Goal: Check status: Check status

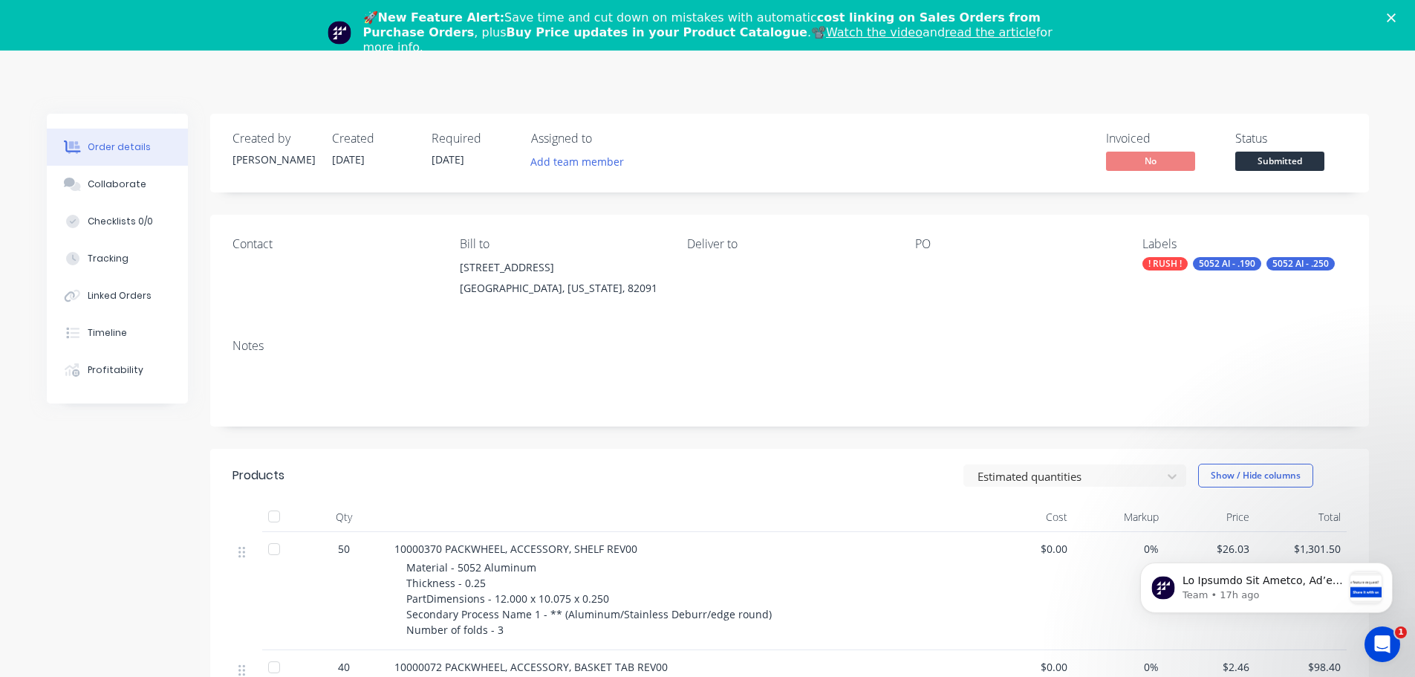
click at [855, 285] on div "Deliver to" at bounding box center [789, 271] width 204 height 68
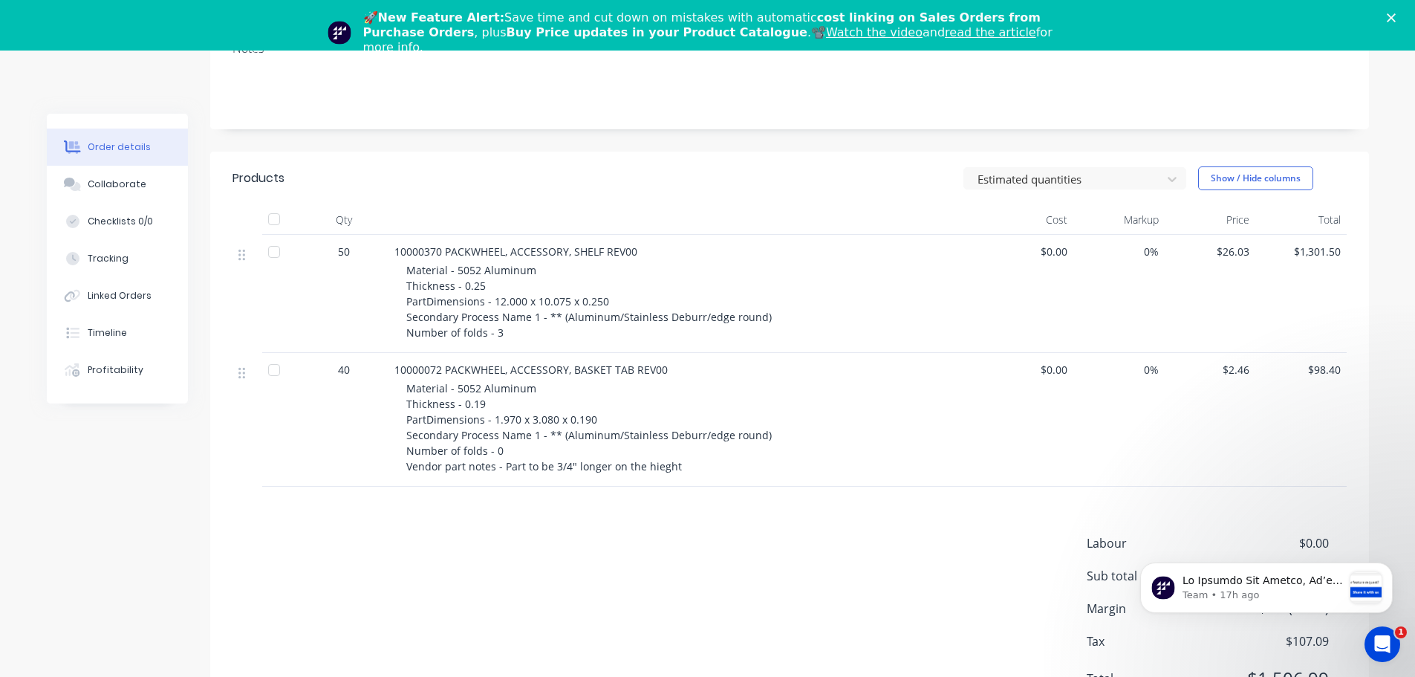
scroll to position [74, 0]
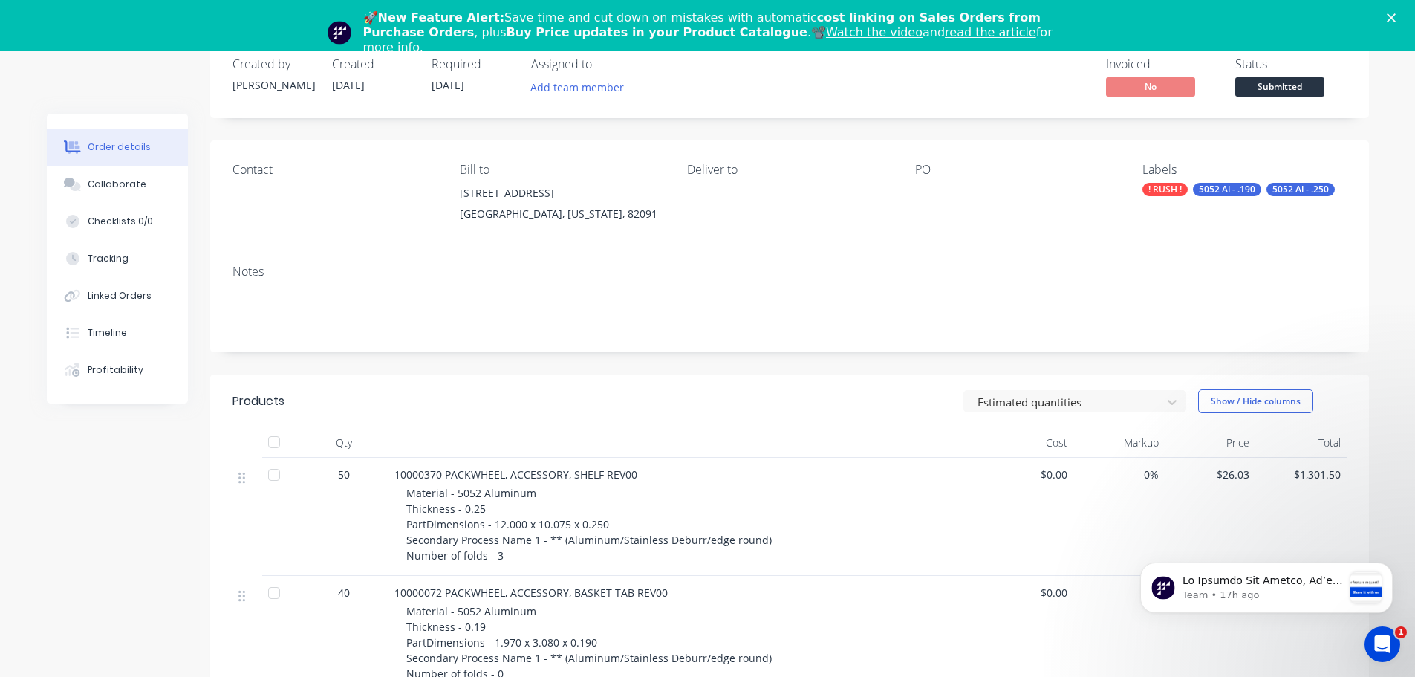
click at [533, 199] on div "[STREET_ADDRESS]" at bounding box center [562, 193] width 204 height 21
click at [532, 199] on div "[STREET_ADDRESS]" at bounding box center [562, 193] width 204 height 21
click at [395, 233] on div "Contact Bill to [STREET_ADDRESS][US_STATE] Deliver to PO Labels ! RUSH ! 5052 A…" at bounding box center [789, 196] width 1159 height 112
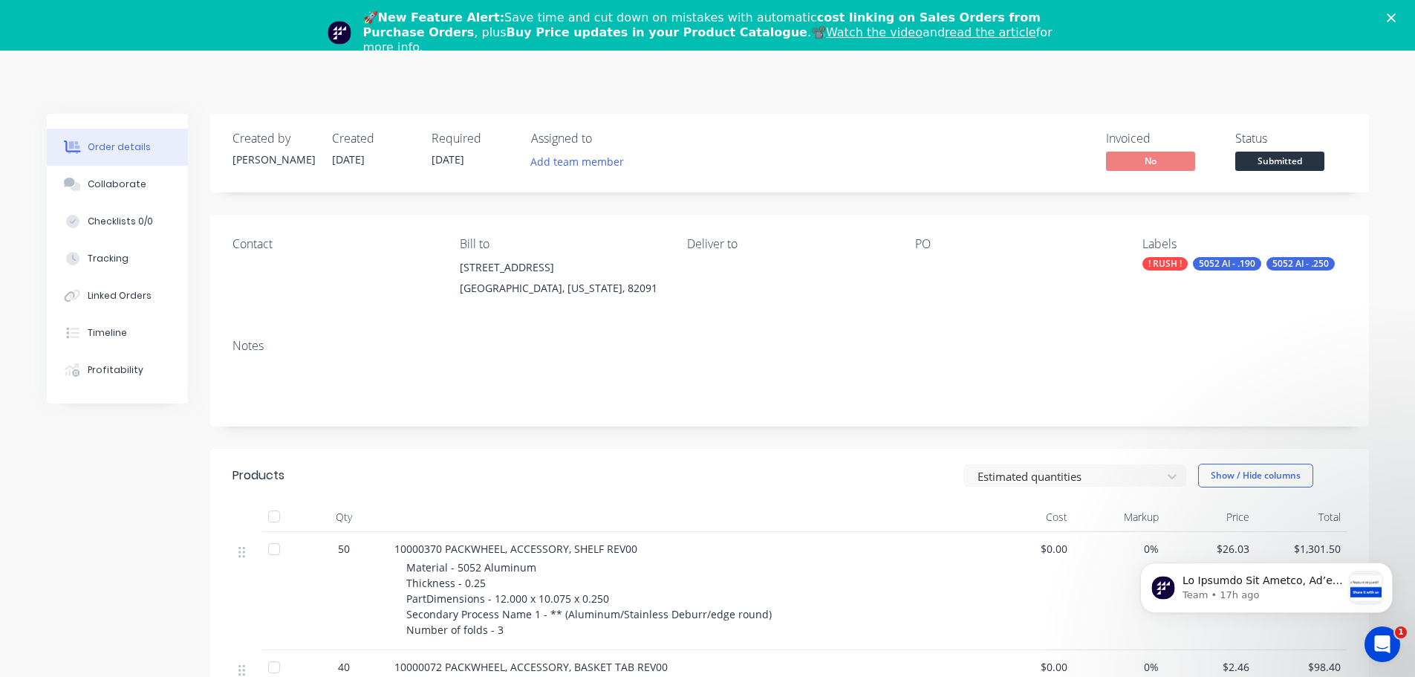
click at [129, 142] on div "Order details" at bounding box center [119, 146] width 63 height 13
click at [103, 186] on div "Collaborate" at bounding box center [117, 184] width 59 height 13
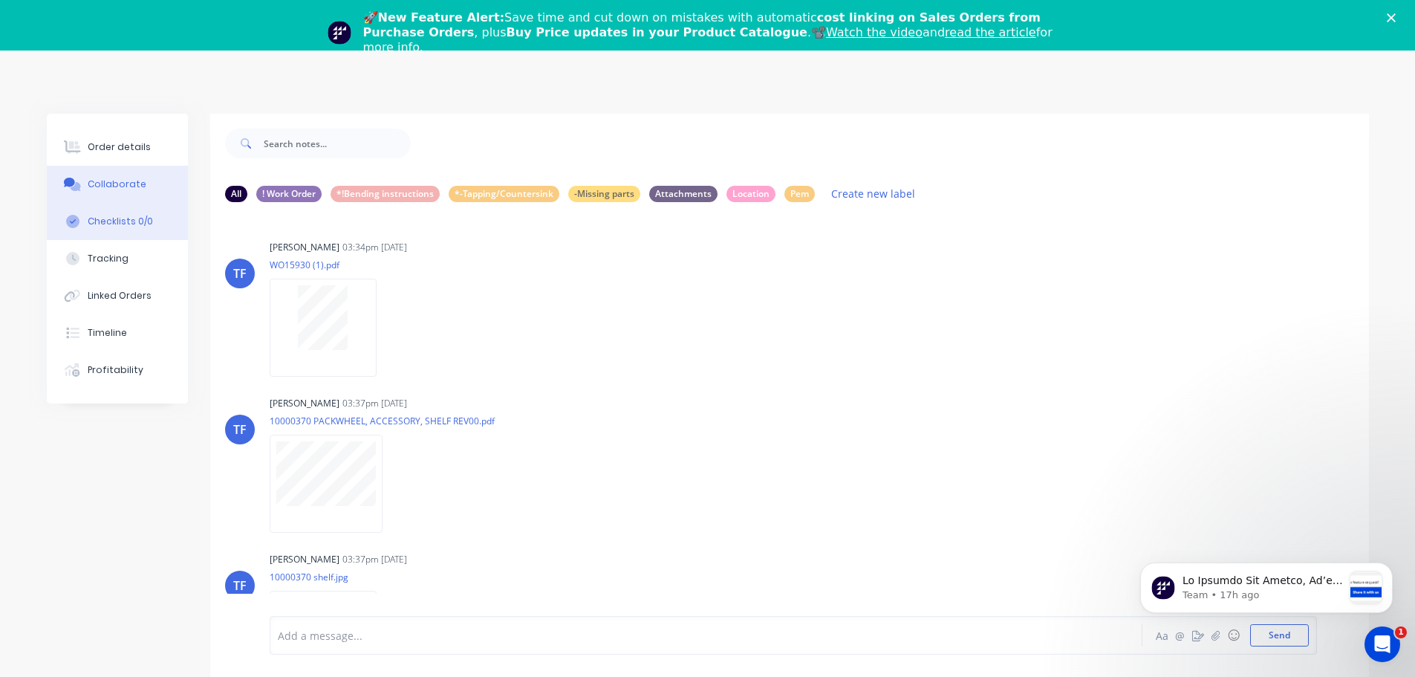
click at [120, 221] on div "Checklists 0/0" at bounding box center [120, 221] width 65 height 13
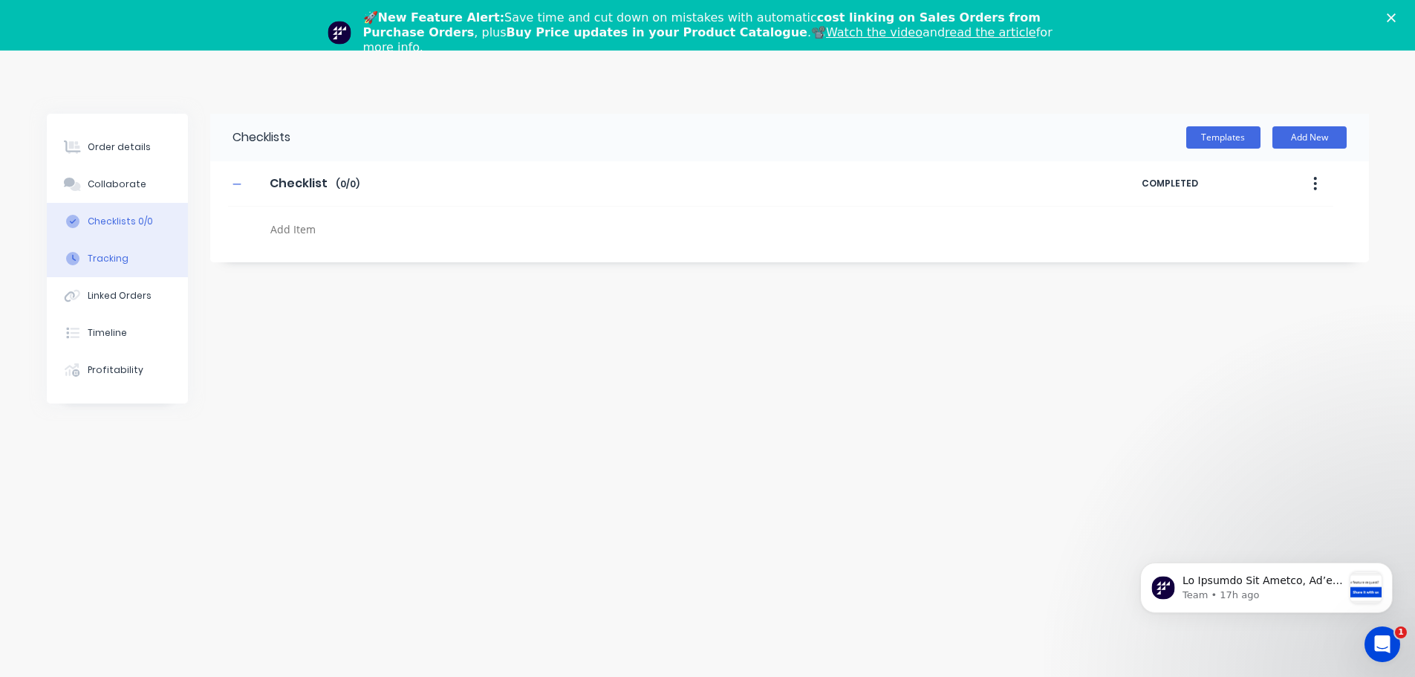
click at [103, 258] on div "Tracking" at bounding box center [108, 258] width 41 height 13
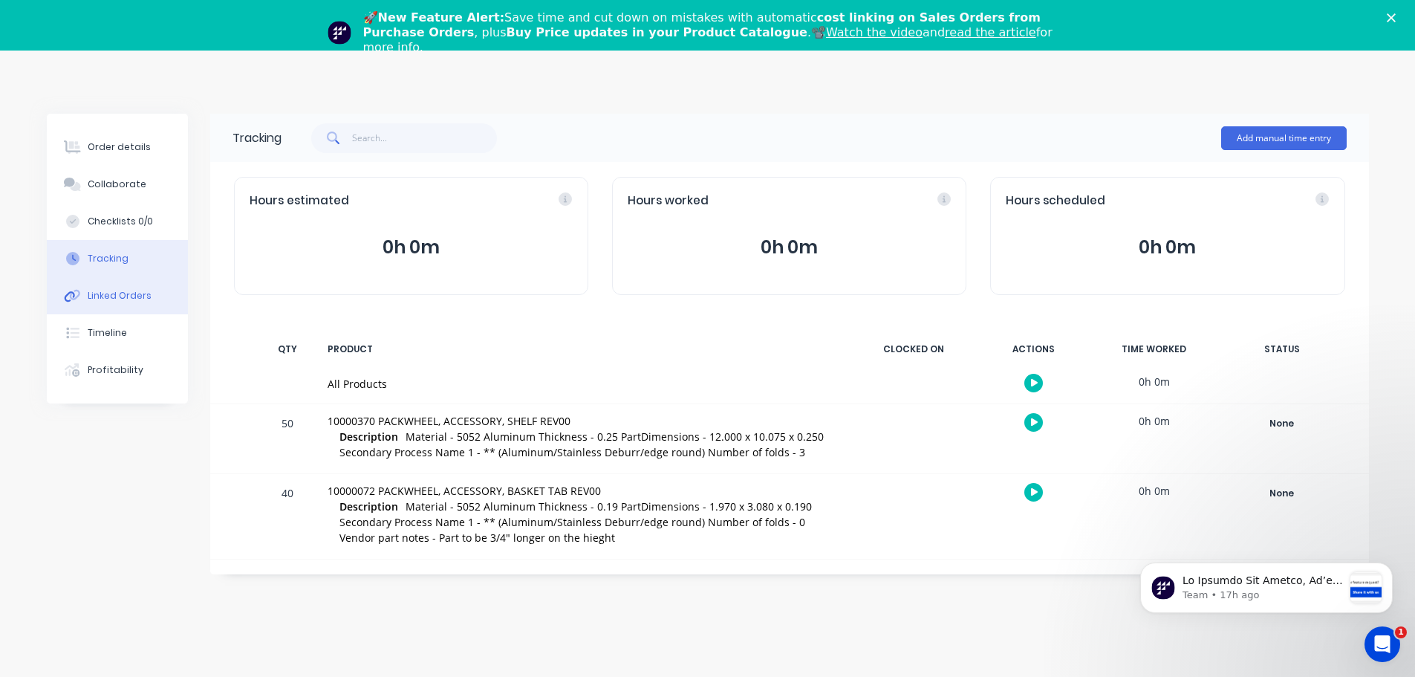
click at [120, 299] on div "Linked Orders" at bounding box center [120, 295] width 64 height 13
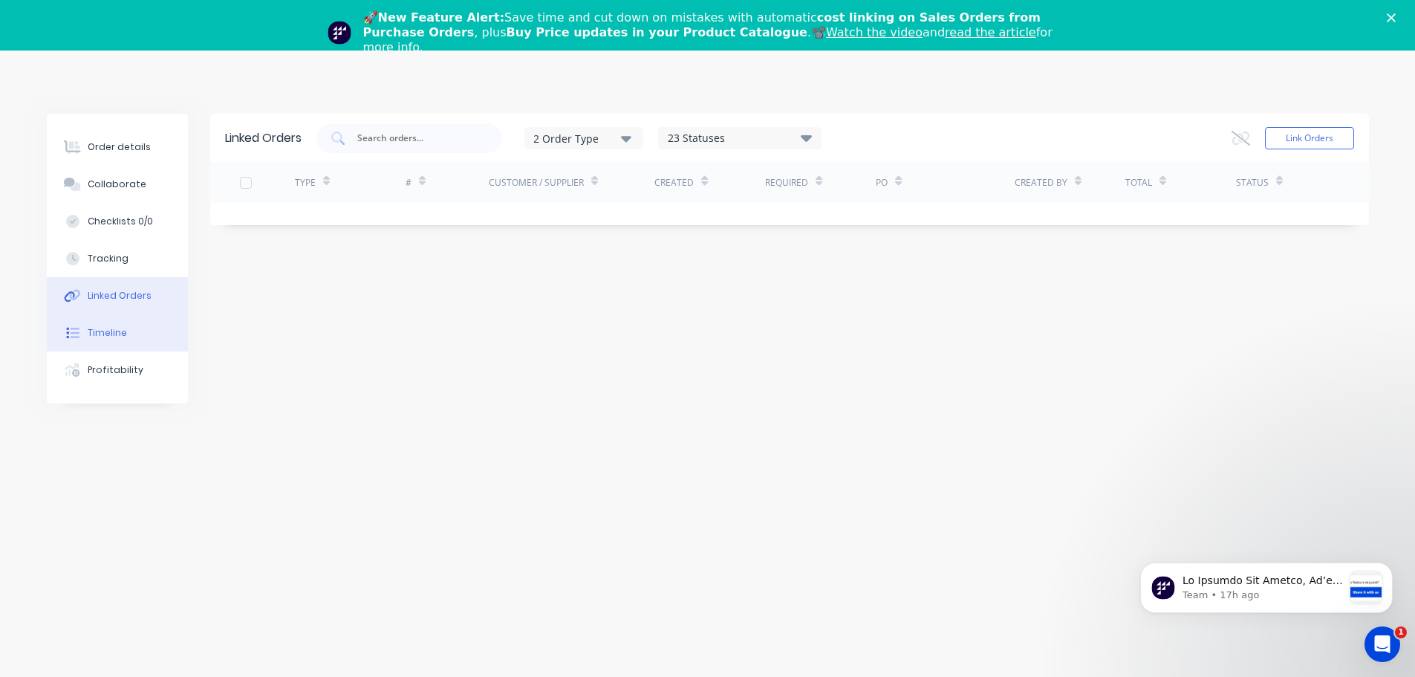
click at [118, 331] on div "Timeline" at bounding box center [107, 332] width 39 height 13
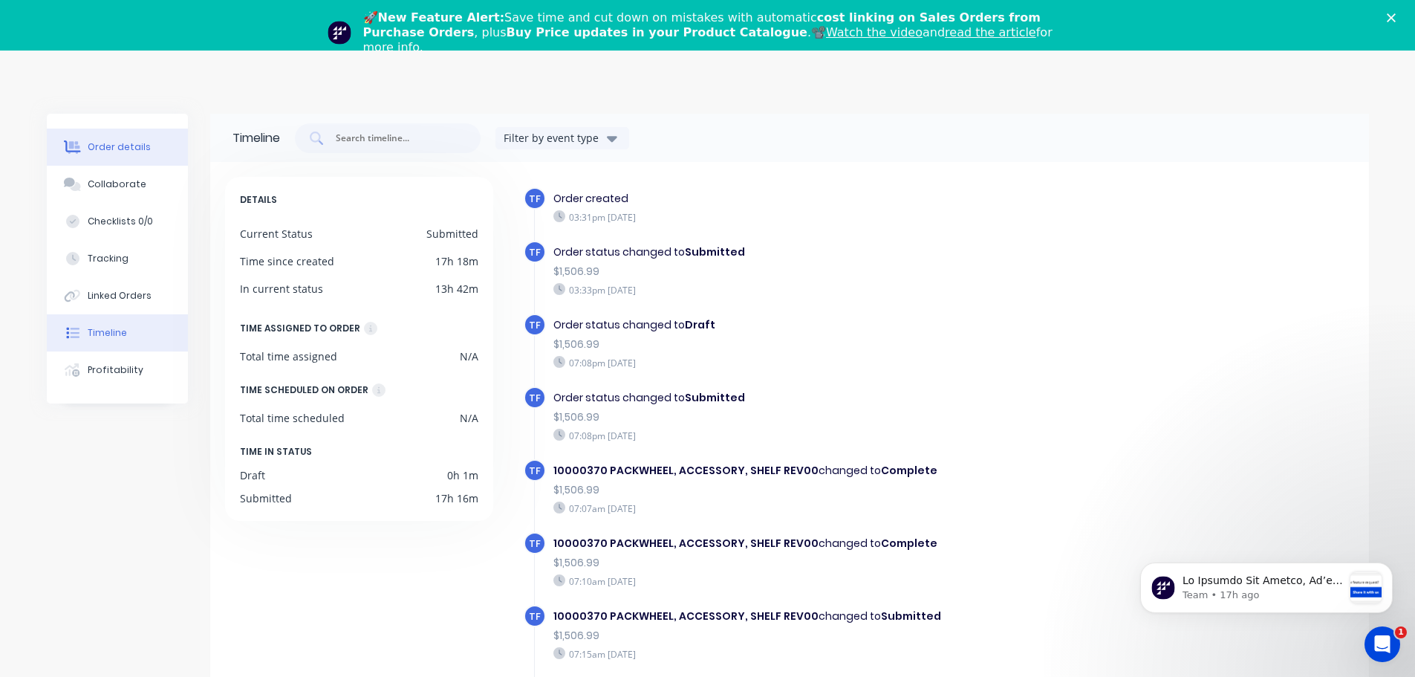
click at [111, 152] on div "Order details" at bounding box center [119, 146] width 63 height 13
click at [115, 146] on div "Order details" at bounding box center [119, 146] width 63 height 13
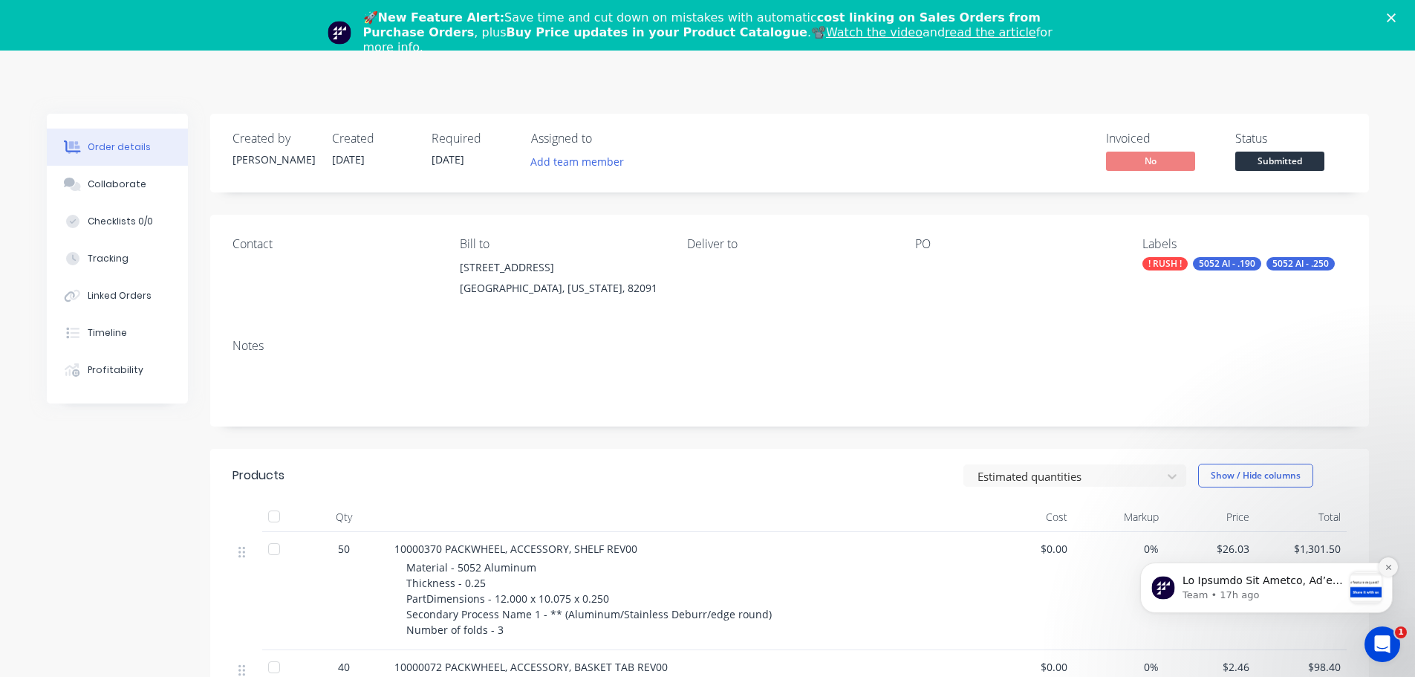
click at [1392, 563] on icon "Dismiss notification" at bounding box center [1389, 567] width 8 height 8
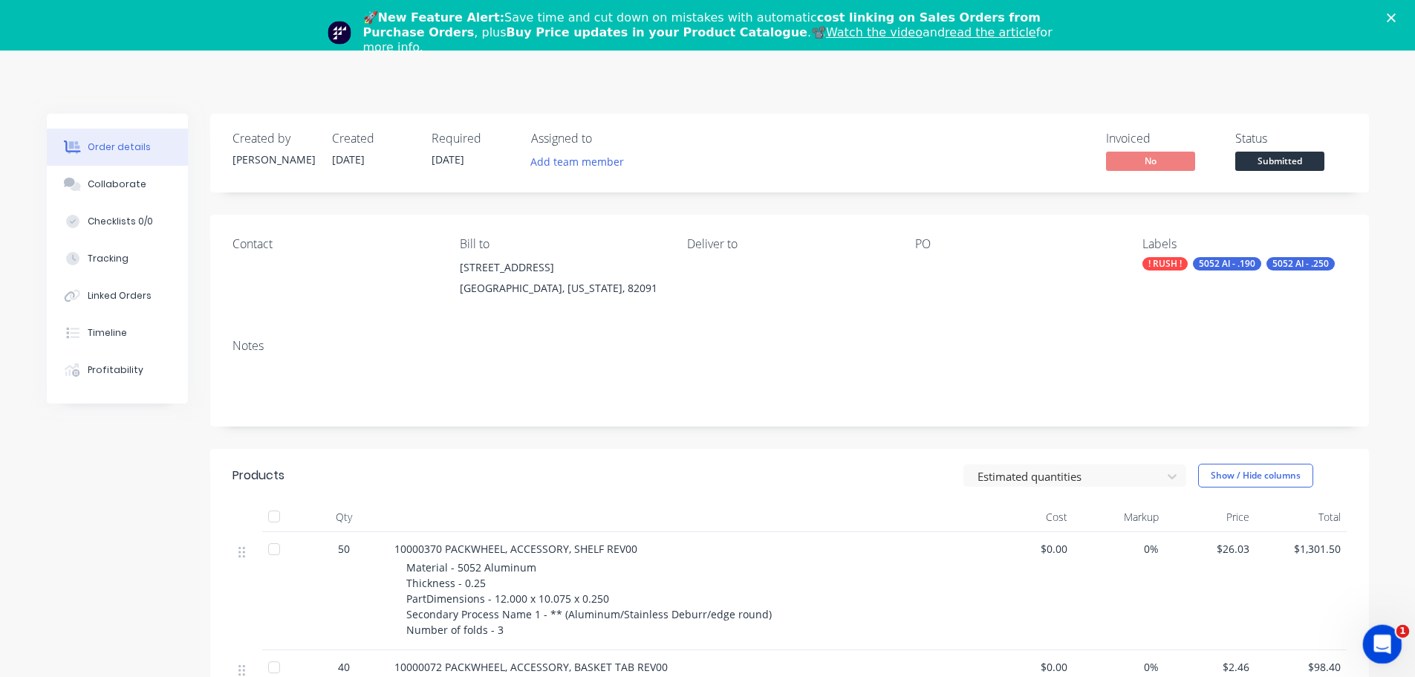
click at [1375, 643] on icon "Open Intercom Messenger" at bounding box center [1381, 642] width 25 height 25
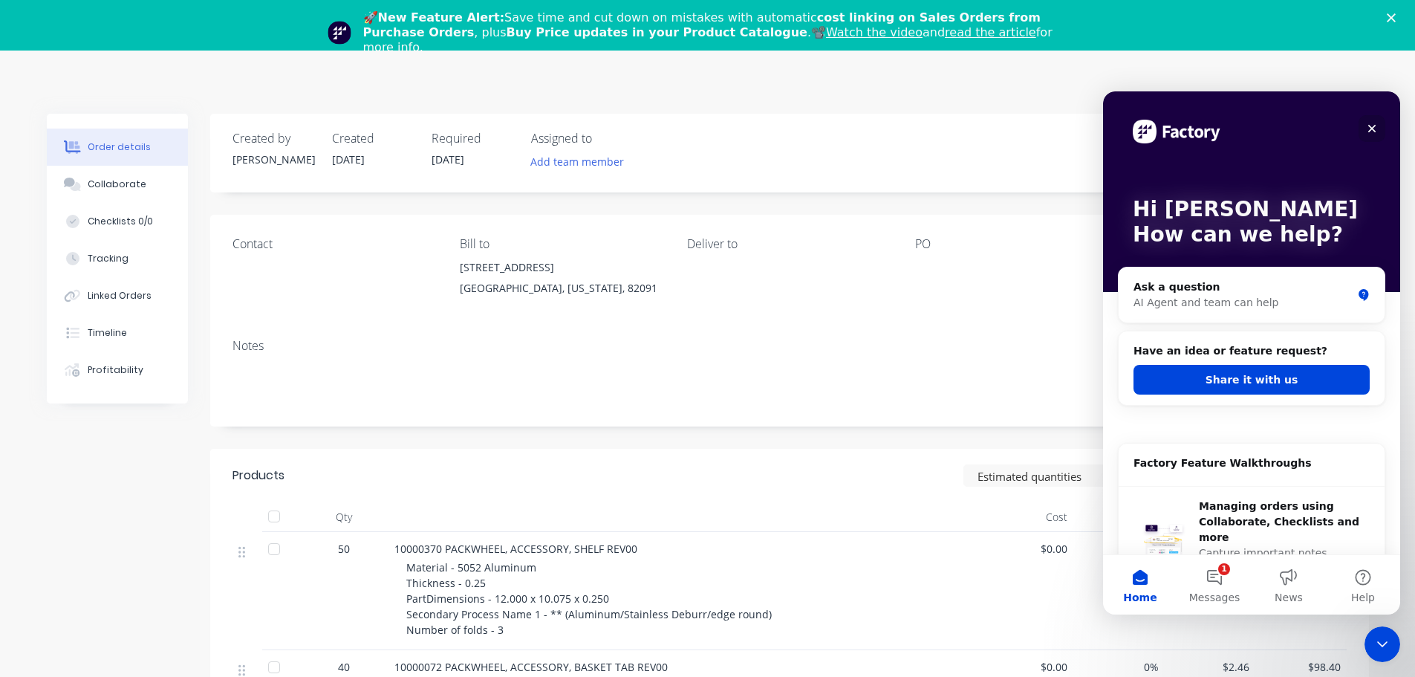
click at [1377, 124] on icon "Close" at bounding box center [1372, 129] width 12 height 12
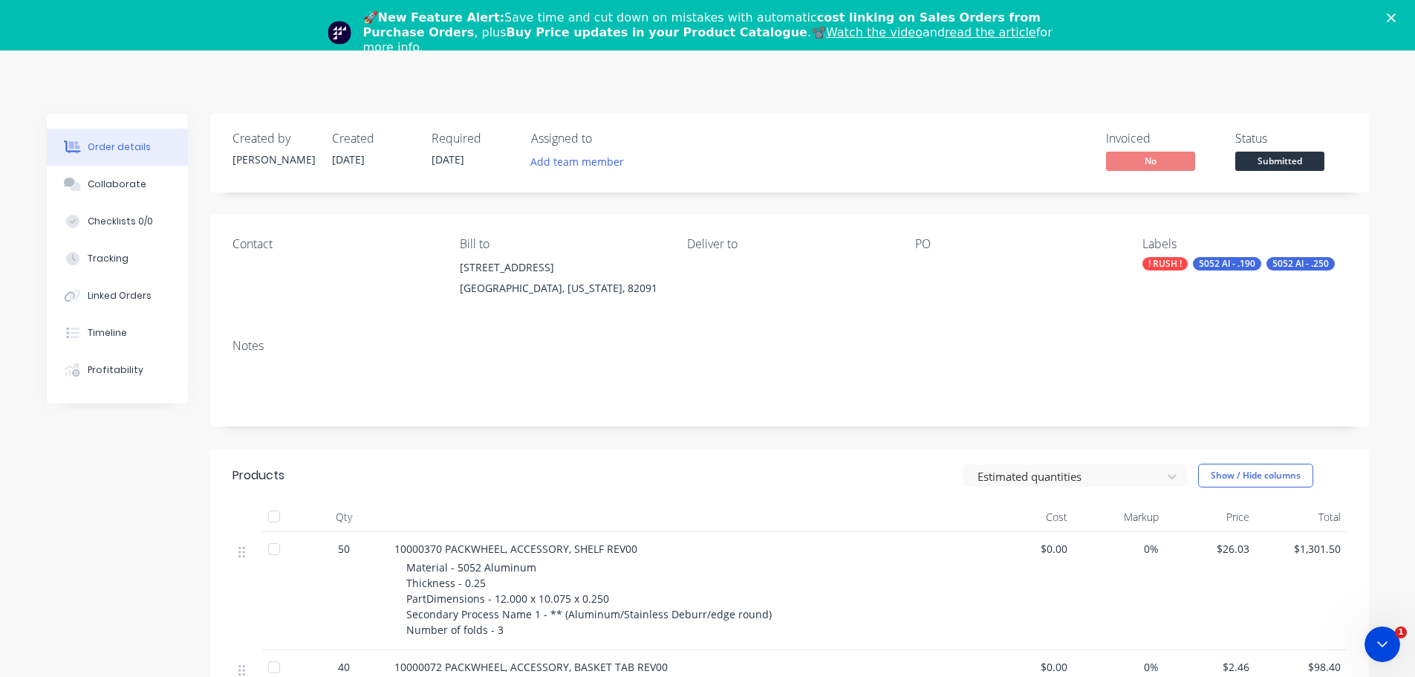
click at [1166, 261] on div "! RUSH !" at bounding box center [1165, 263] width 45 height 13
click at [1043, 307] on div "Contact Bill to [STREET_ADDRESS][US_STATE] Deliver to PO Labels ! RUSH ! 5052 A…" at bounding box center [789, 271] width 1159 height 112
click at [1070, 299] on div "PO" at bounding box center [1017, 271] width 204 height 68
click at [1164, 271] on button "Add labels" at bounding box center [1169, 267] width 68 height 20
click at [958, 345] on div "Notes" at bounding box center [790, 346] width 1114 height 14
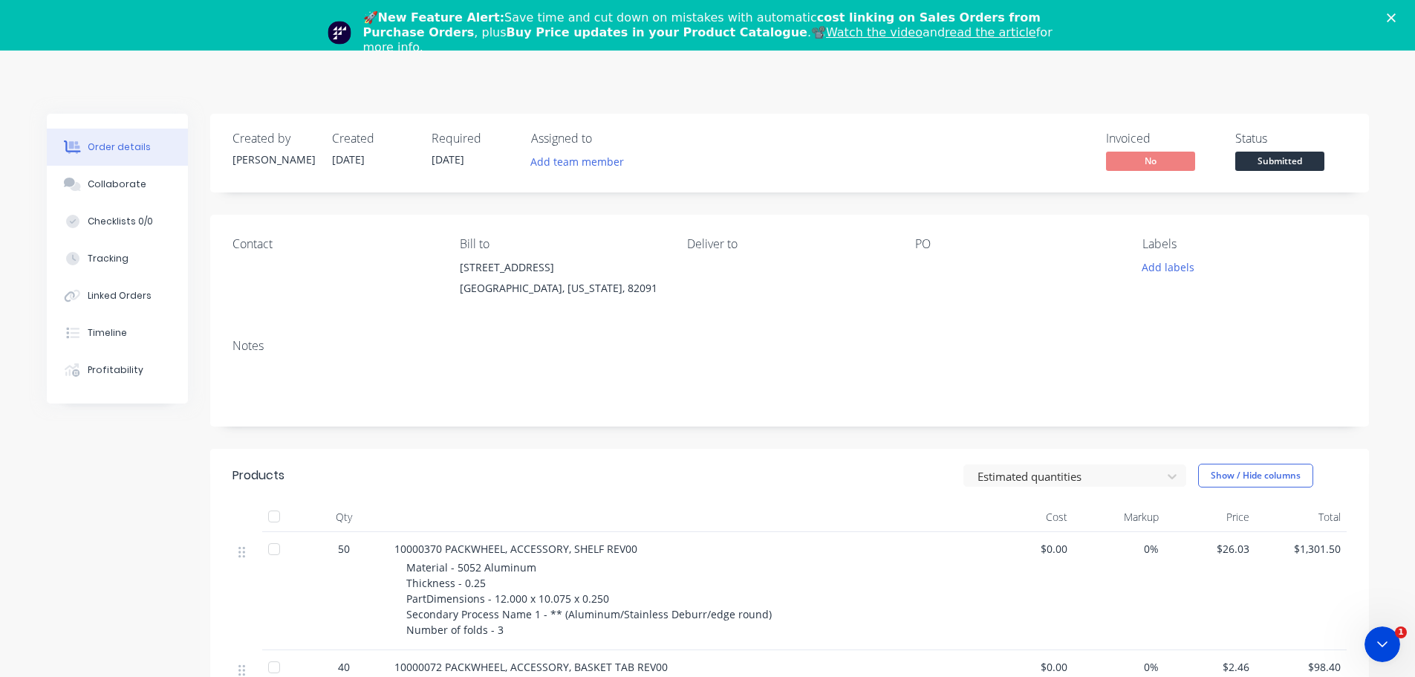
click at [1396, 17] on icon "Close" at bounding box center [1391, 17] width 9 height 9
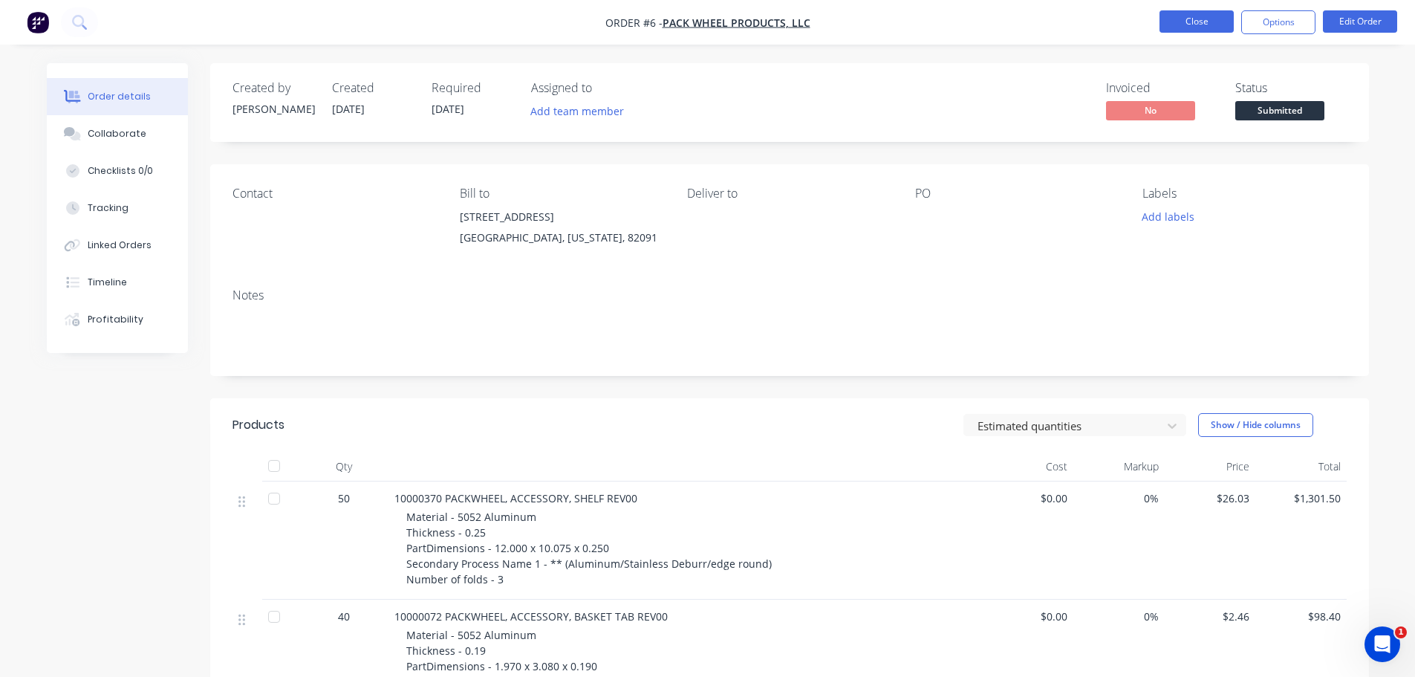
click at [1202, 22] on button "Close" at bounding box center [1197, 21] width 74 height 22
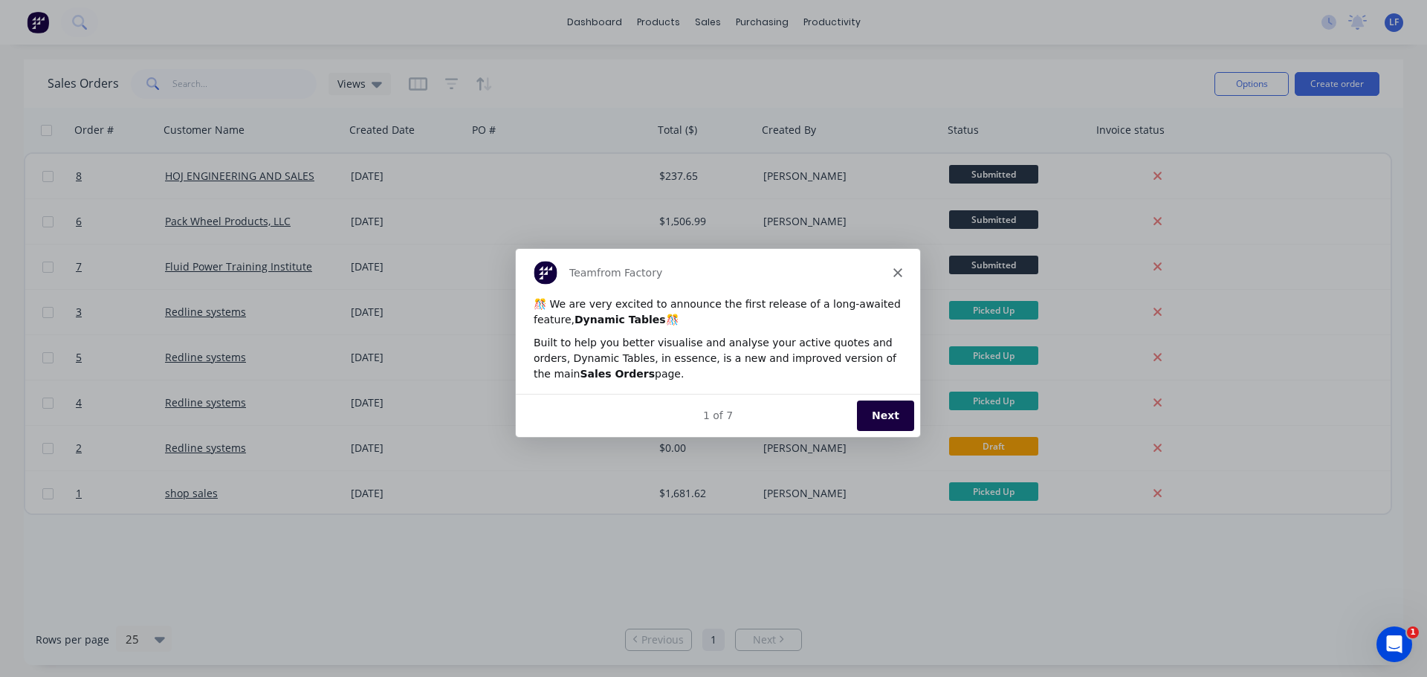
click at [895, 270] on polygon "Close" at bounding box center [896, 271] width 9 height 9
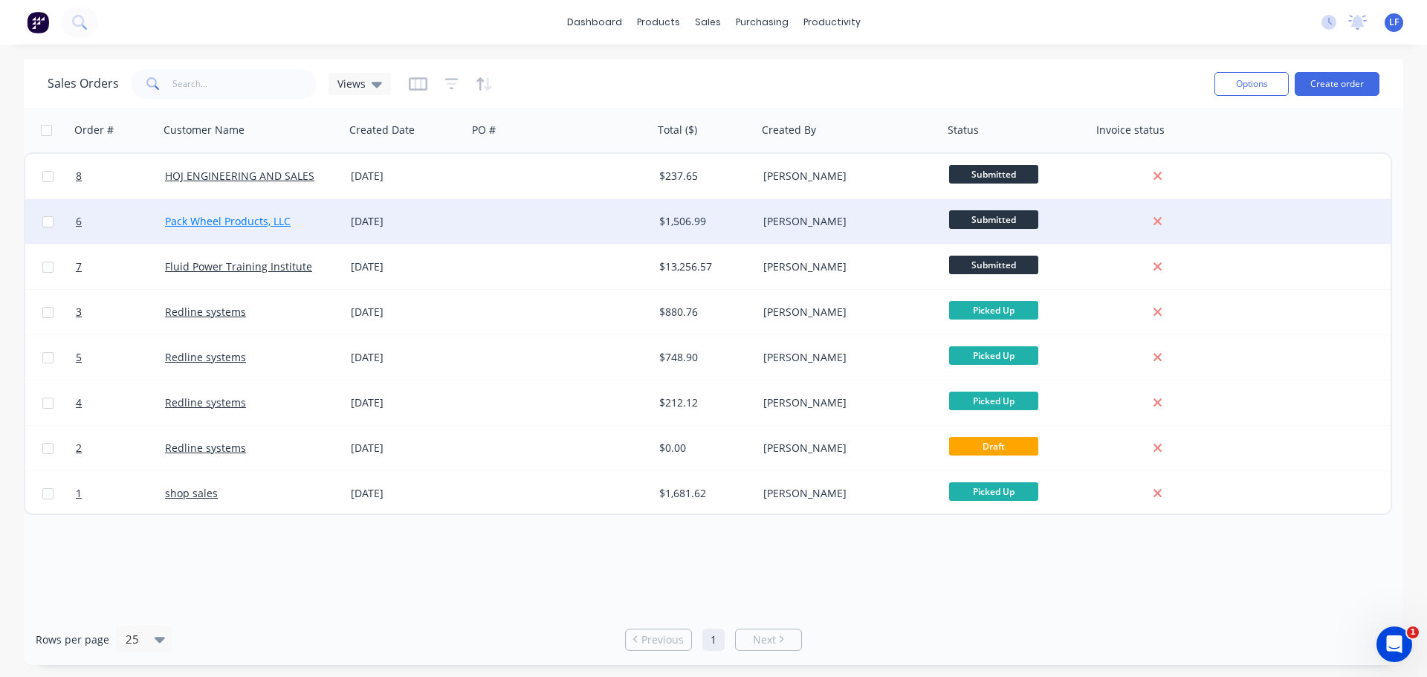
click at [240, 224] on link "Pack Wheel Products, LLC" at bounding box center [228, 221] width 126 height 14
click at [993, 219] on span "Submitted" at bounding box center [993, 219] width 89 height 19
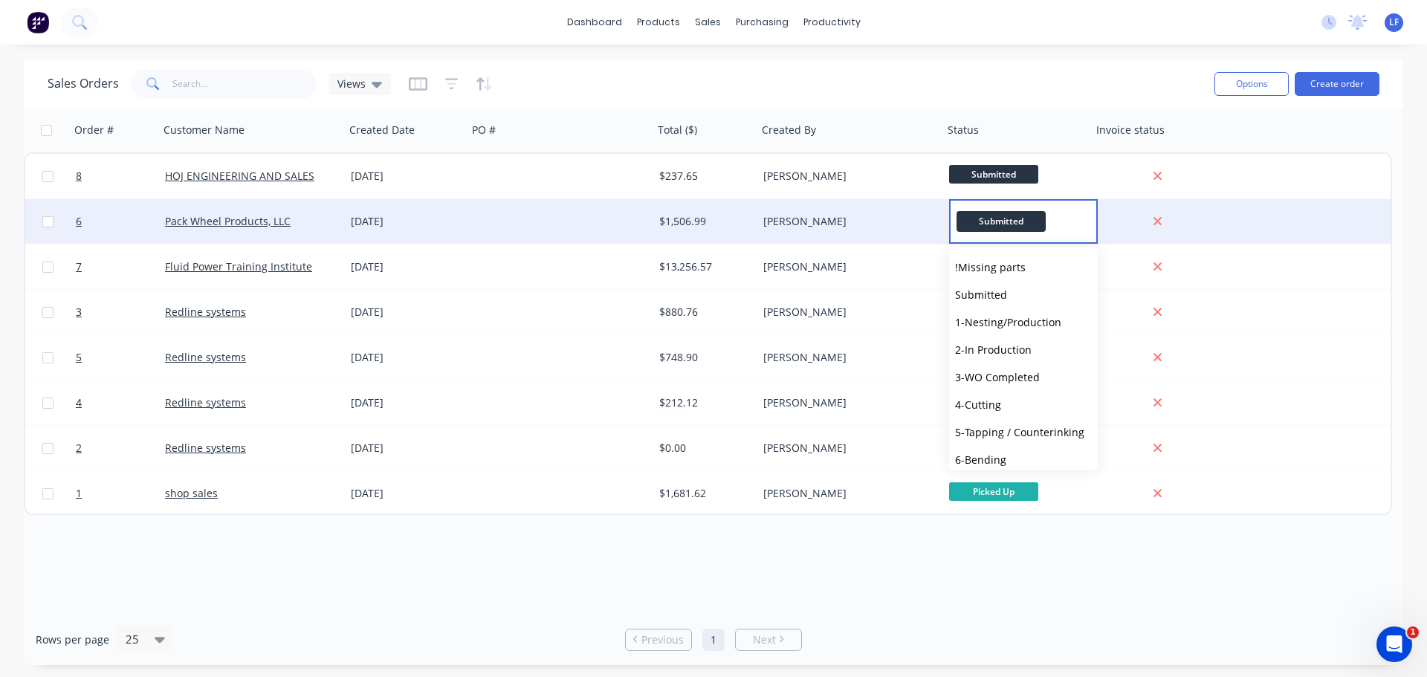
click at [990, 218] on span "Submitted" at bounding box center [1000, 221] width 89 height 20
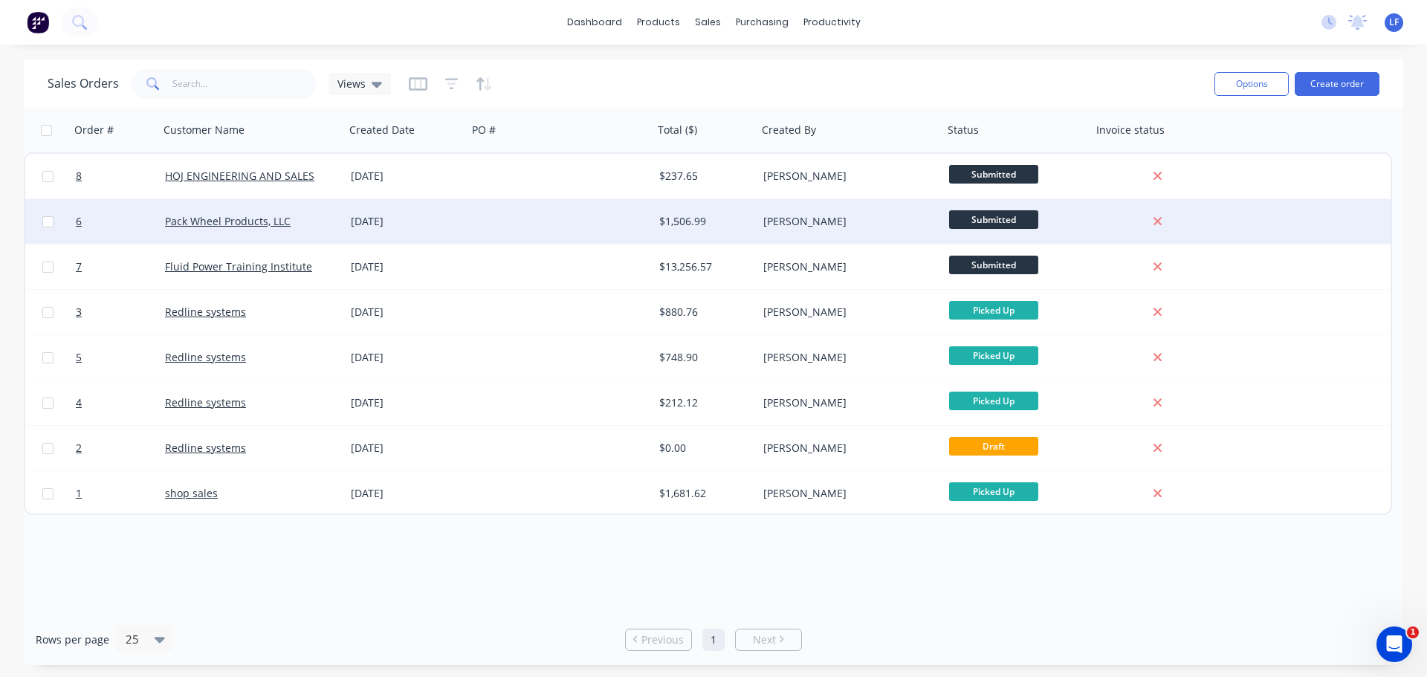
click at [559, 211] on div at bounding box center [560, 221] width 186 height 45
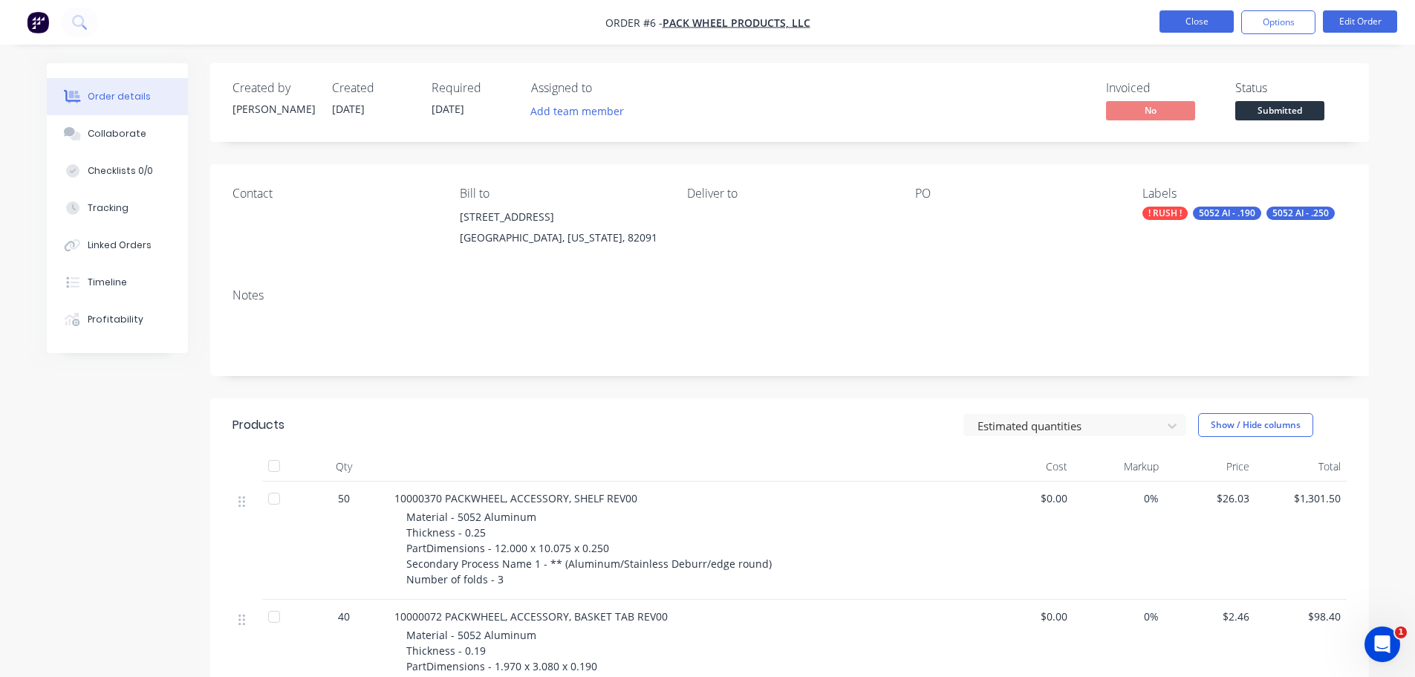
click at [1189, 17] on button "Close" at bounding box center [1197, 21] width 74 height 22
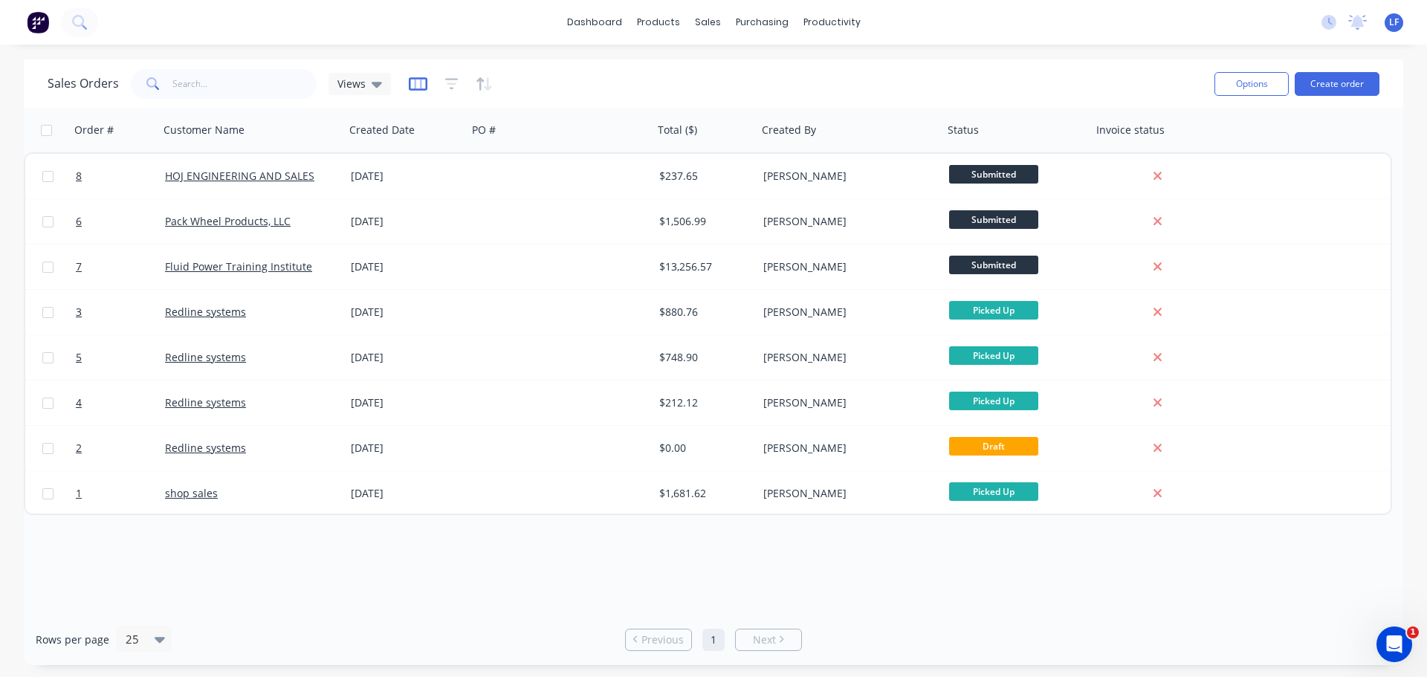
click at [419, 85] on icon "button" at bounding box center [417, 84] width 7 height 10
click at [445, 79] on icon "button" at bounding box center [451, 83] width 13 height 11
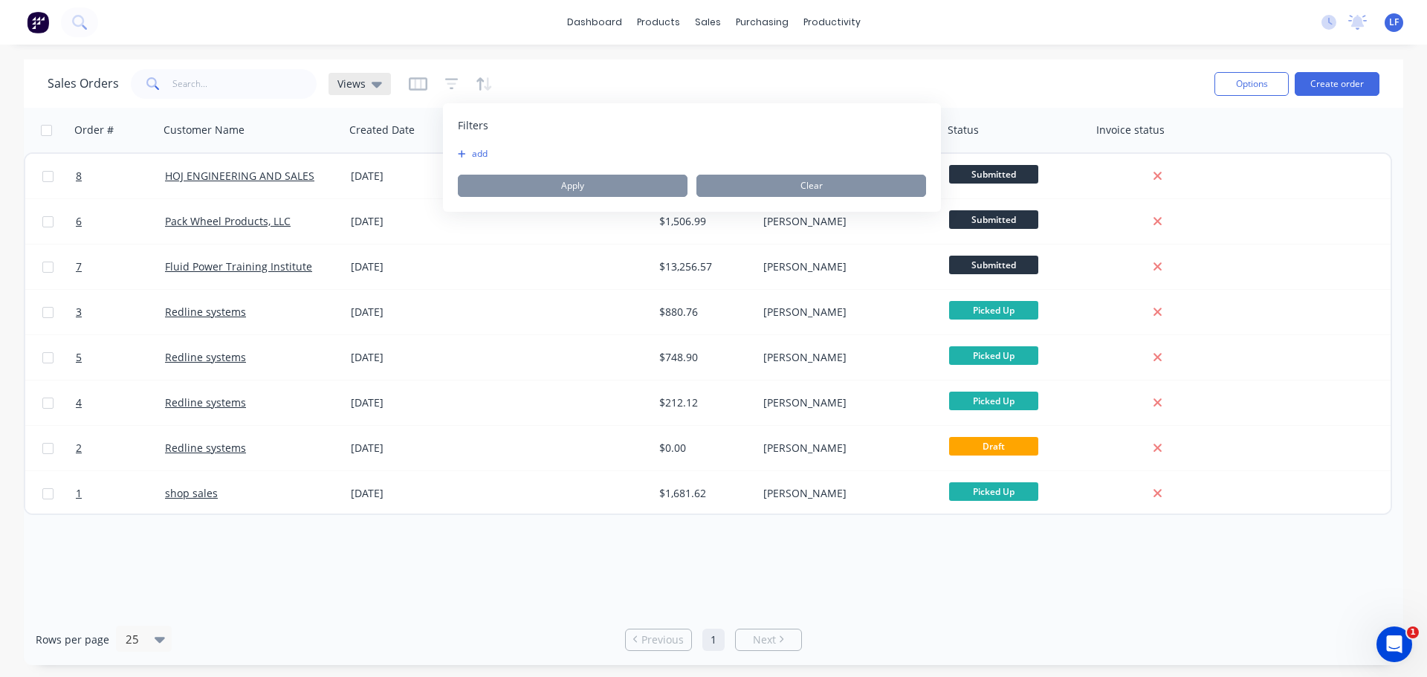
click at [371, 82] on icon at bounding box center [376, 85] width 10 height 6
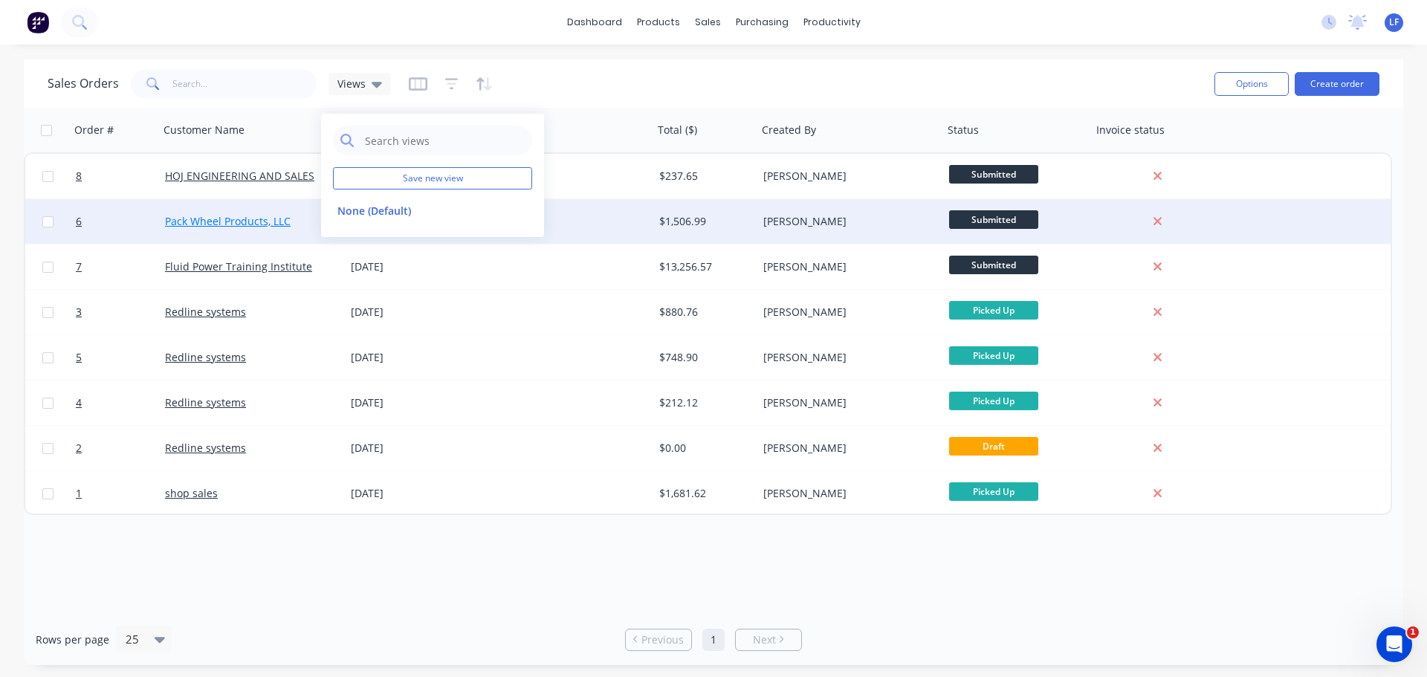
click at [232, 222] on link "Pack Wheel Products, LLC" at bounding box center [228, 221] width 126 height 14
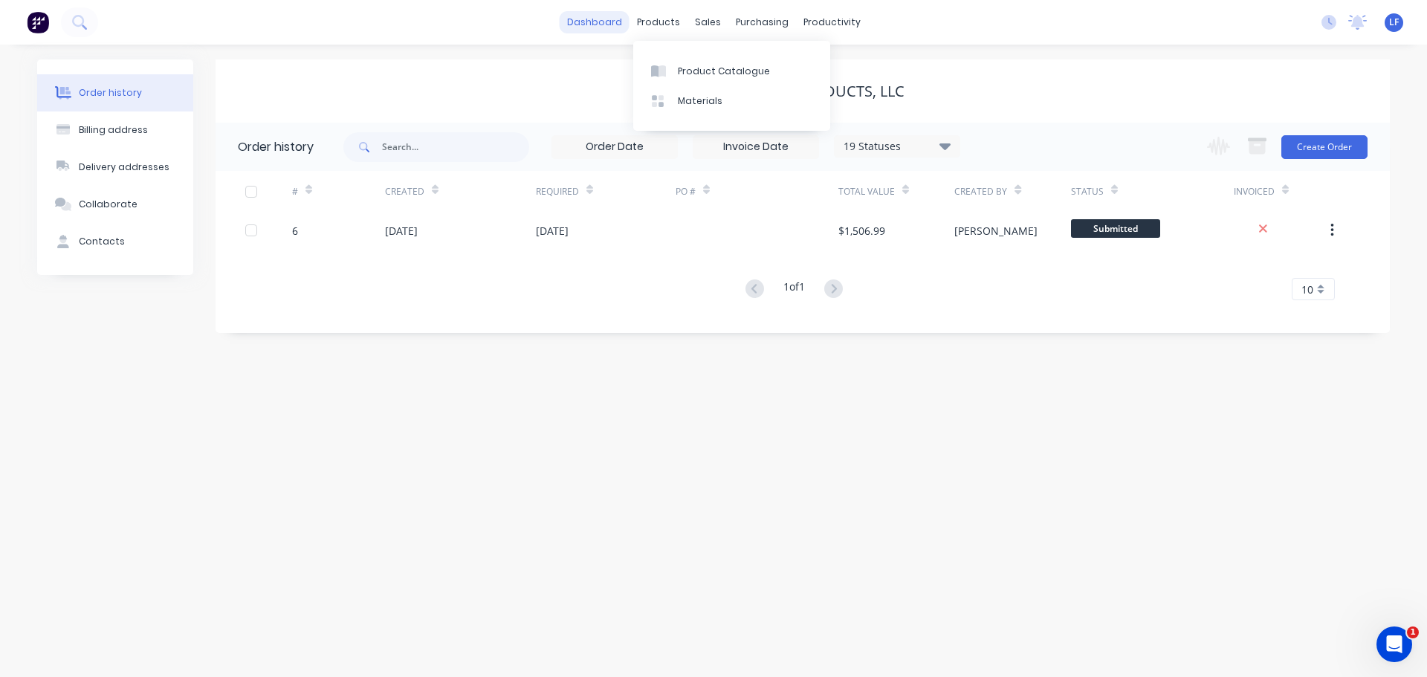
click at [606, 22] on link "dashboard" at bounding box center [594, 22] width 70 height 22
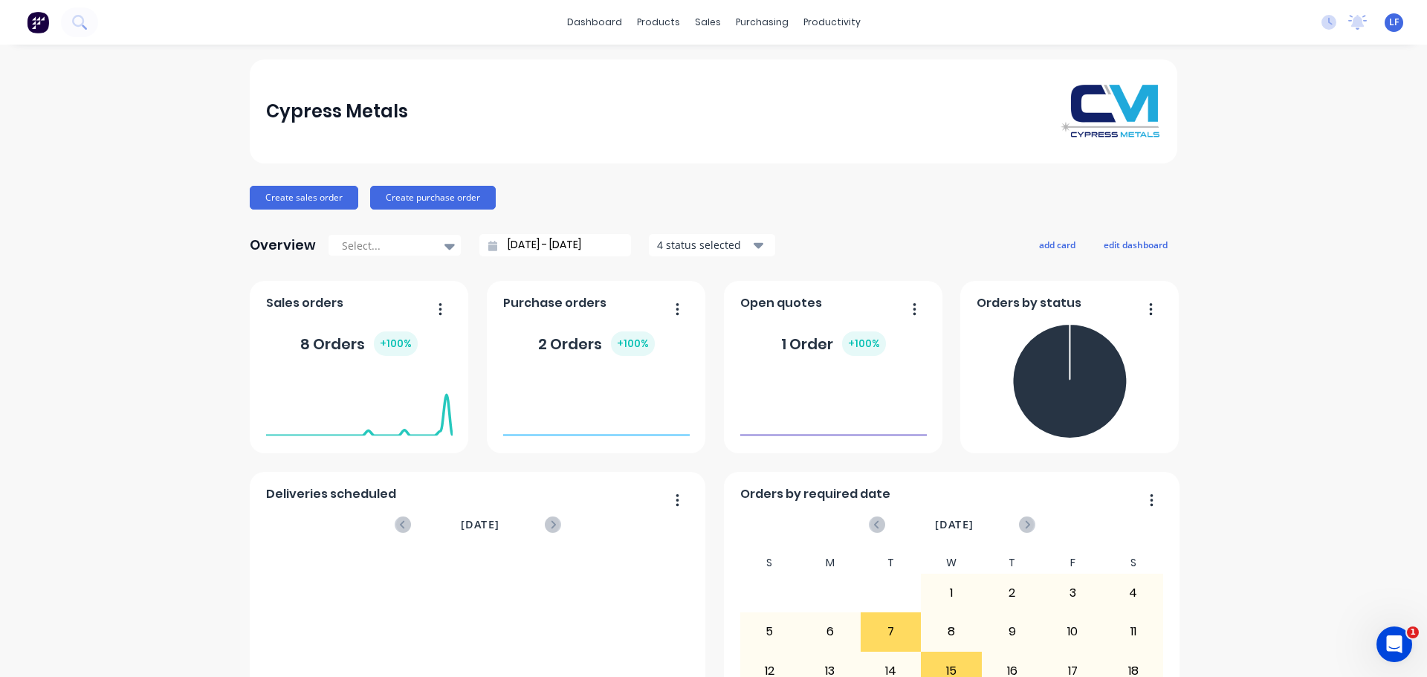
click at [566, 343] on div "2 Orders + 100 %" at bounding box center [596, 343] width 117 height 25
click at [585, 419] on foreignobject at bounding box center [596, 405] width 186 height 63
click at [696, 249] on div "4 status selected" at bounding box center [704, 245] width 94 height 16
click at [683, 195] on div "Create sales order Create purchase order" at bounding box center [713, 198] width 927 height 24
click at [444, 246] on icon at bounding box center [449, 247] width 10 height 6
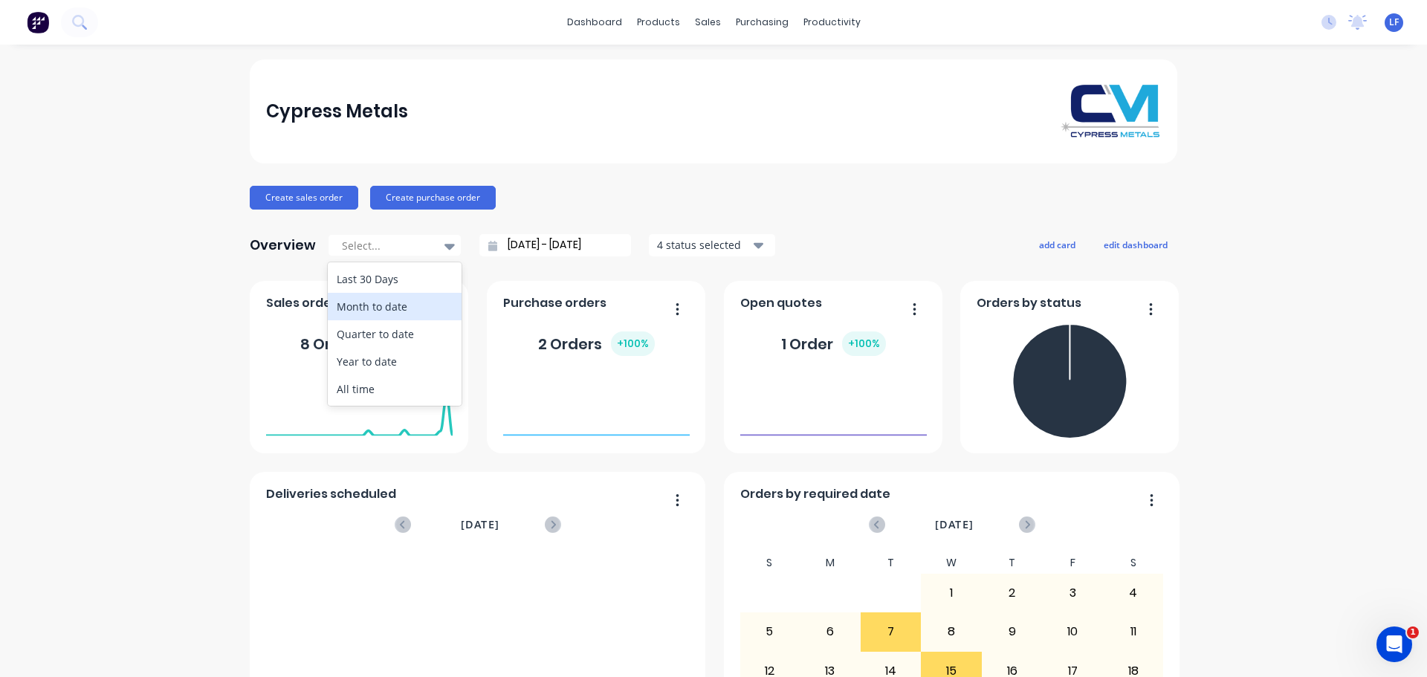
click at [371, 308] on div "Month to date" at bounding box center [395, 306] width 134 height 27
type input "[DATE] - [DATE]"
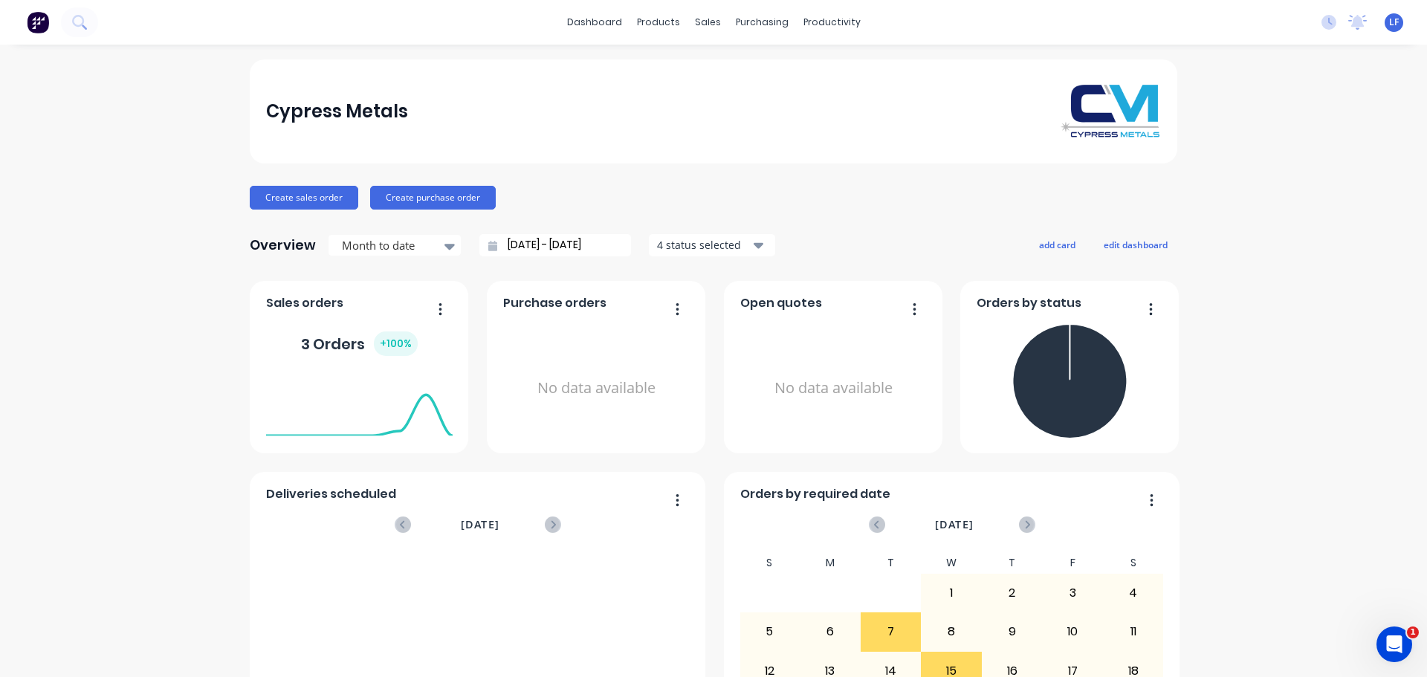
click at [438, 309] on icon "button" at bounding box center [440, 309] width 4 height 15
click at [289, 313] on div "Sales orders" at bounding box center [307, 307] width 83 height 22
click at [291, 314] on div "Sales orders" at bounding box center [307, 307] width 83 height 22
click at [732, 75] on div "Sales Orders" at bounding box center [757, 71] width 61 height 13
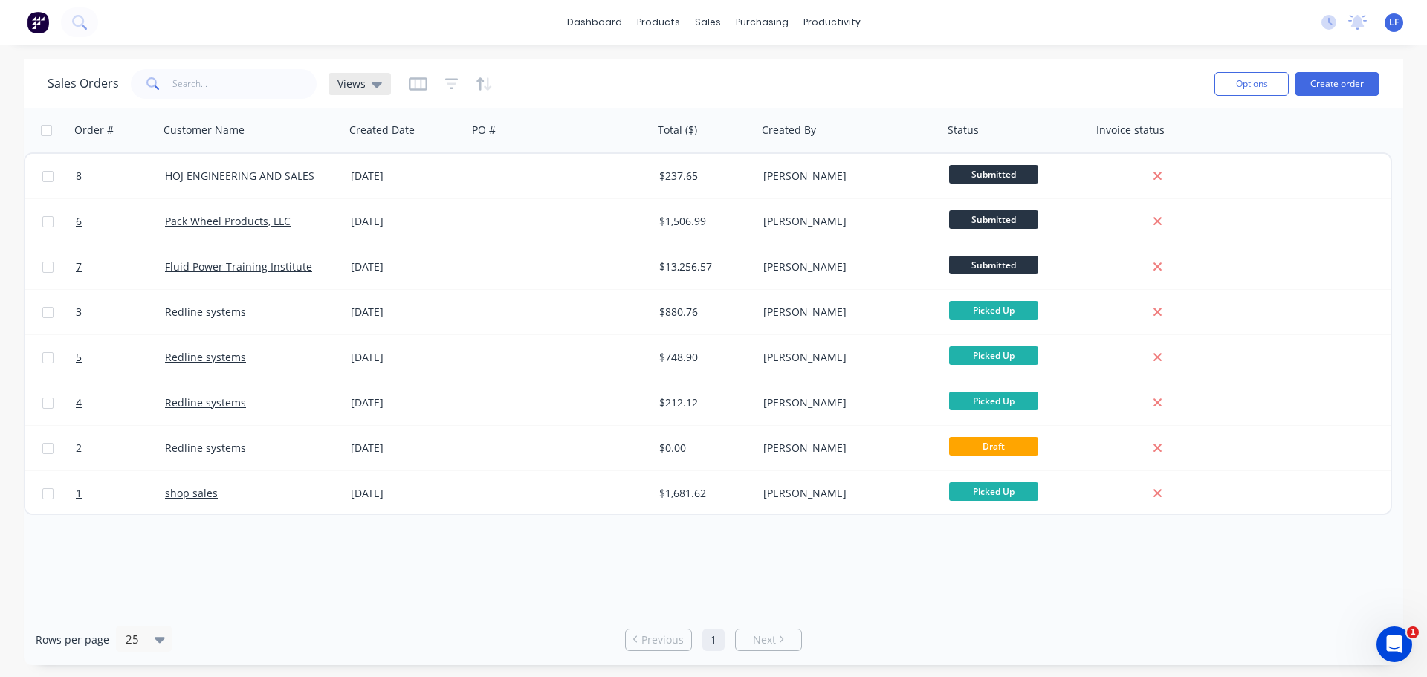
click at [363, 85] on span "Views" at bounding box center [351, 84] width 28 height 16
click at [519, 210] on button "edit" at bounding box center [518, 211] width 19 height 16
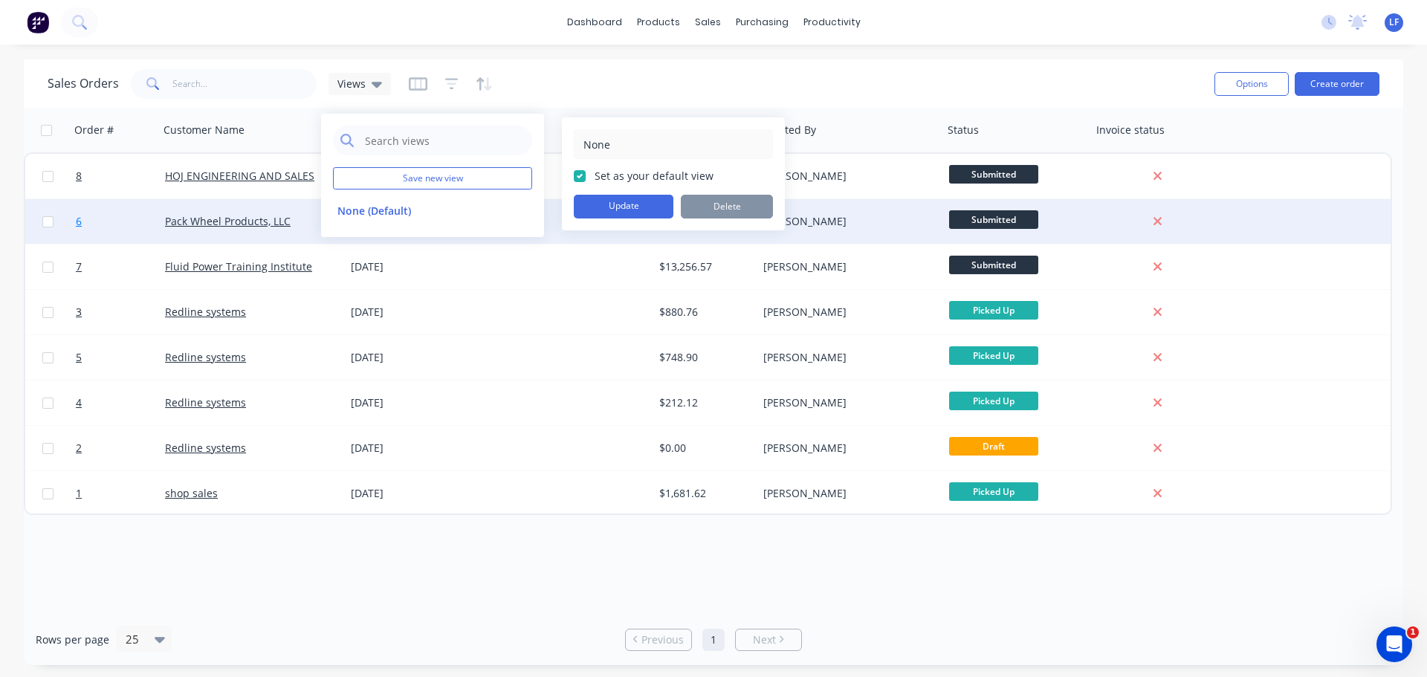
click at [120, 218] on link "6" at bounding box center [120, 221] width 89 height 45
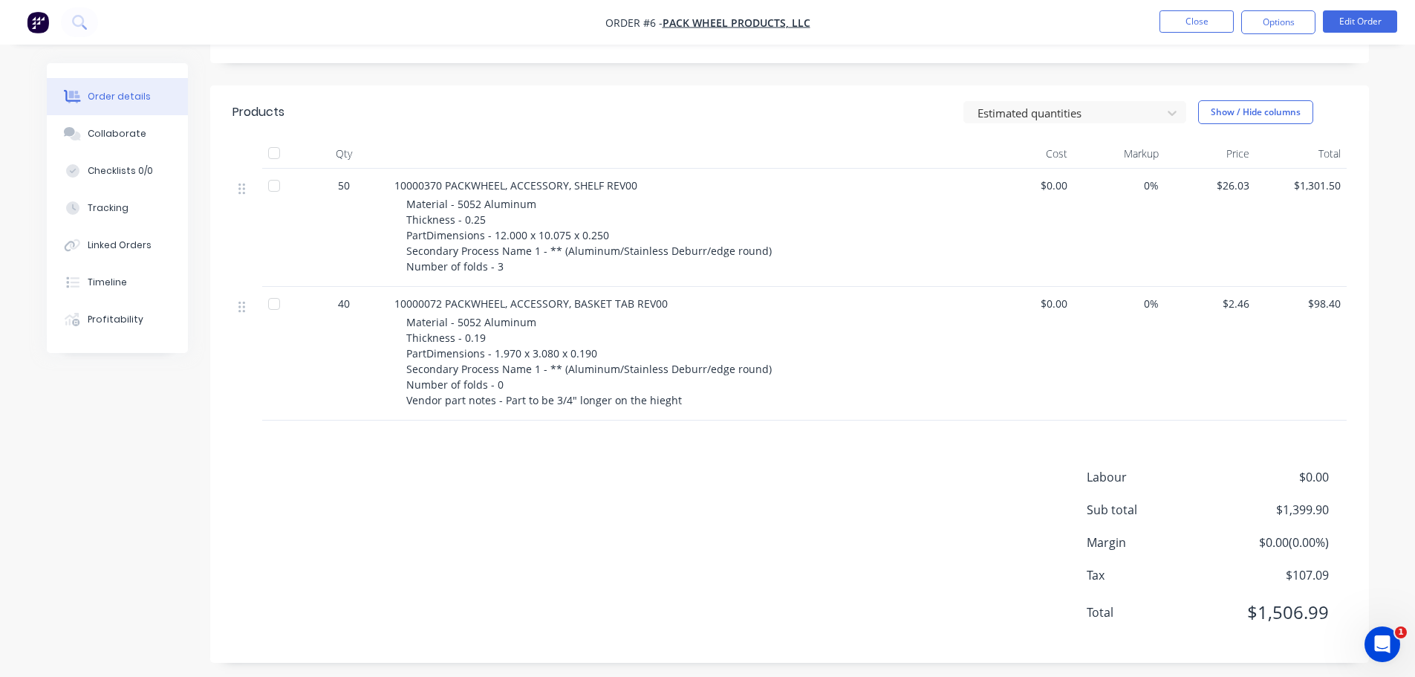
scroll to position [321, 0]
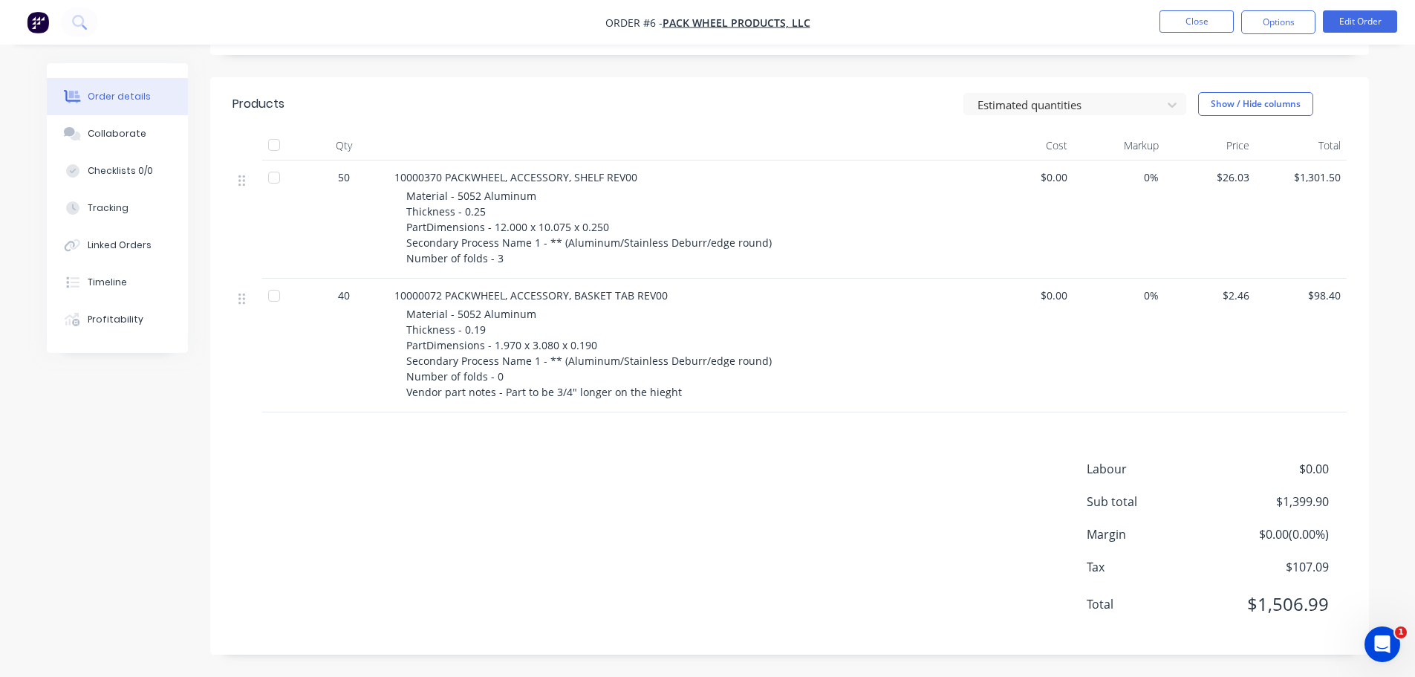
click at [449, 197] on span "Material - 5052 Aluminum Thickness - 0.25 PartDimensions - 12.000 x 10.075 x 0.…" at bounding box center [589, 227] width 366 height 77
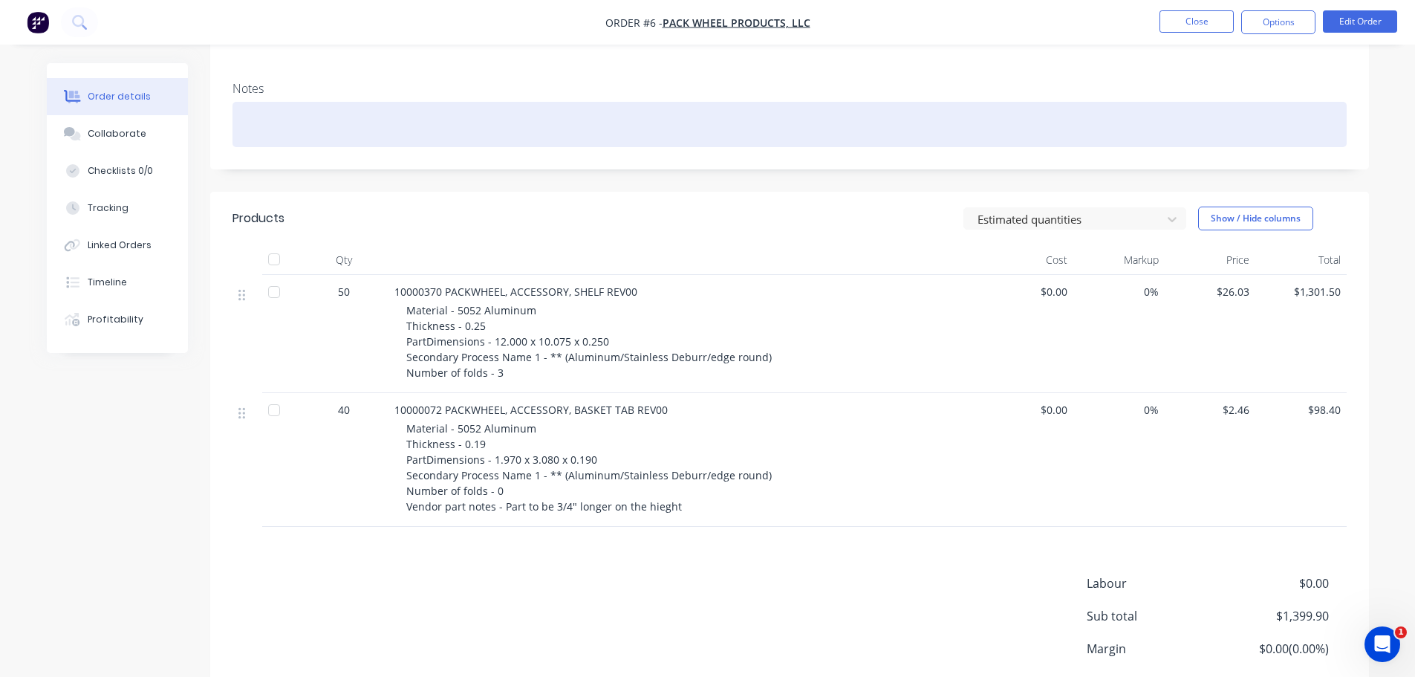
scroll to position [24, 0]
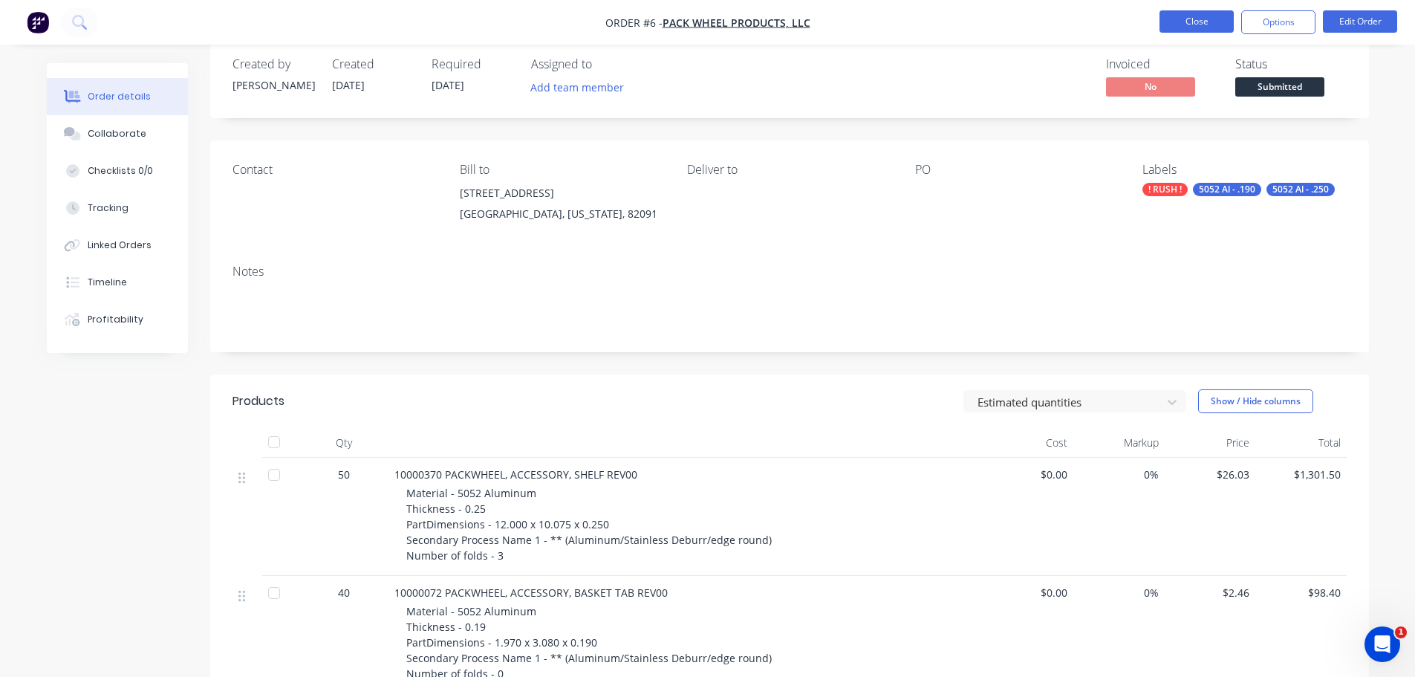
click at [1203, 24] on button "Close" at bounding box center [1197, 21] width 74 height 22
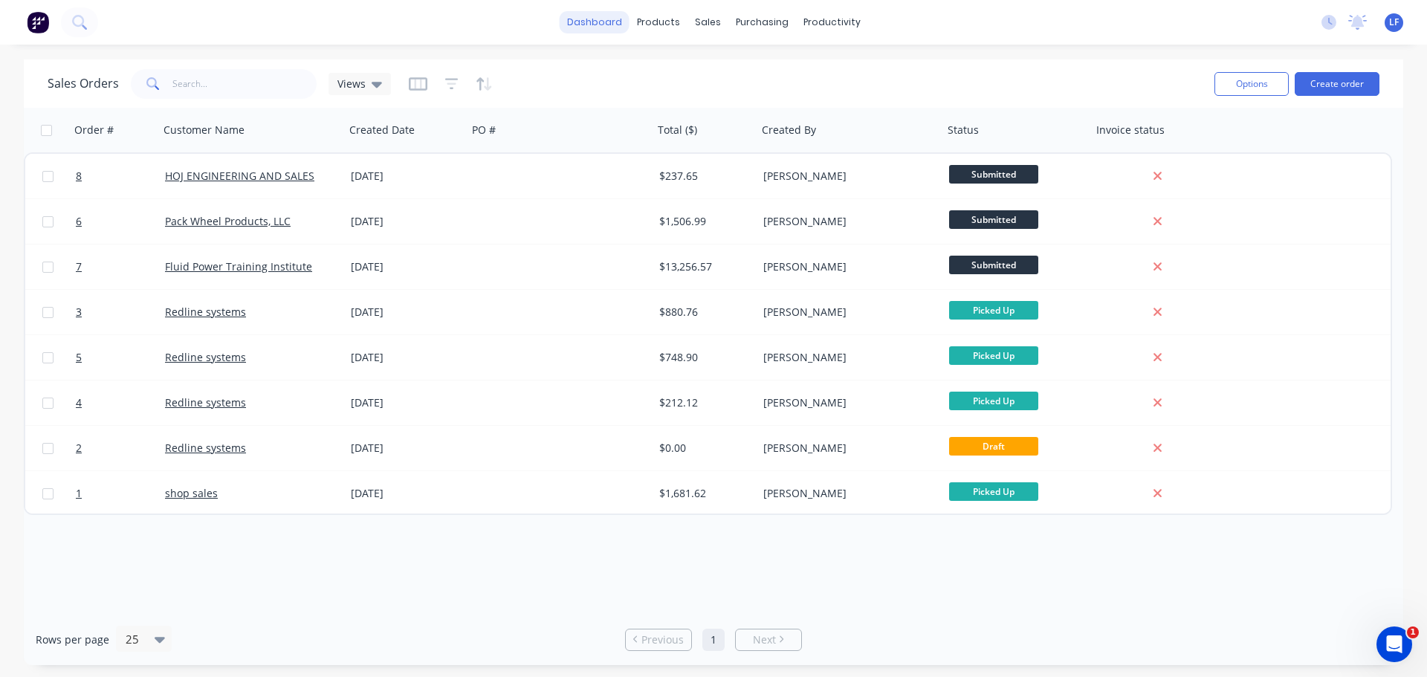
click at [608, 25] on link "dashboard" at bounding box center [594, 22] width 70 height 22
